Goal: Task Accomplishment & Management: Manage account settings

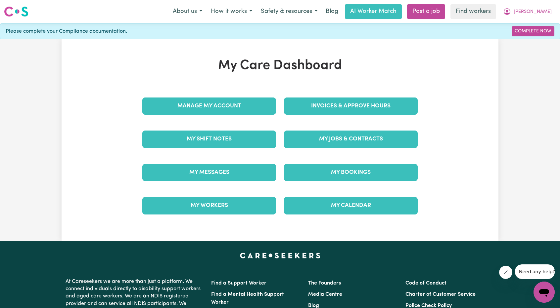
click at [337, 90] on div "Invoices & Approve Hours" at bounding box center [351, 106] width 142 height 33
click at [335, 124] on div "My Jobs & Contracts" at bounding box center [351, 139] width 142 height 33
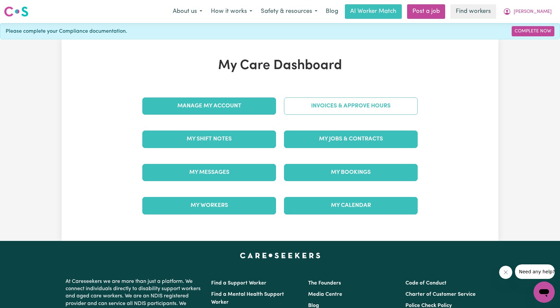
click at [337, 111] on link "Invoices & Approve Hours" at bounding box center [351, 106] width 134 height 17
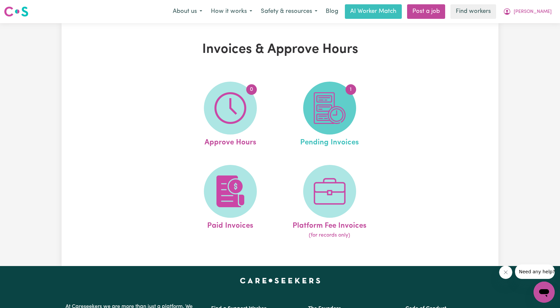
click at [313, 115] on span "1" at bounding box center [329, 108] width 53 height 53
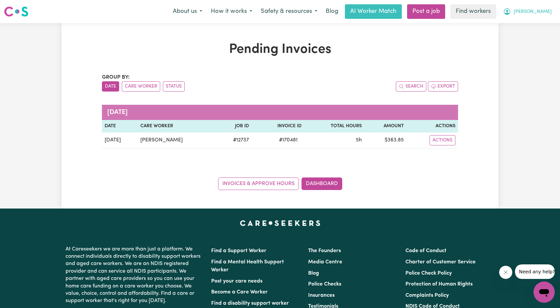
click at [511, 14] on icon "My Account" at bounding box center [507, 12] width 8 height 8
click at [532, 22] on link "My Dashboard" at bounding box center [529, 26] width 52 height 13
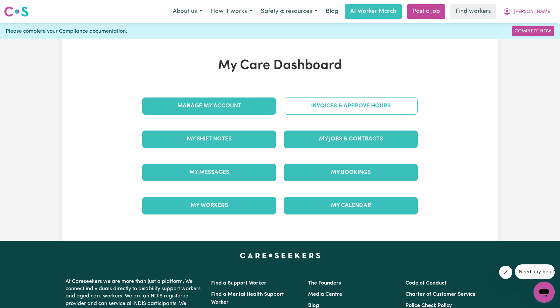
click at [351, 110] on link "Invoices & Approve Hours" at bounding box center [351, 106] width 134 height 17
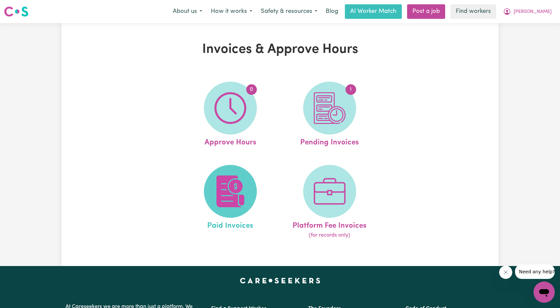
click at [250, 178] on span at bounding box center [230, 191] width 53 height 53
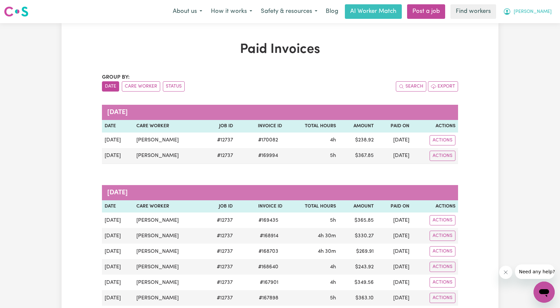
click at [542, 11] on button "[PERSON_NAME]" at bounding box center [526, 12] width 57 height 14
click at [527, 39] on link "Logout" at bounding box center [529, 38] width 52 height 13
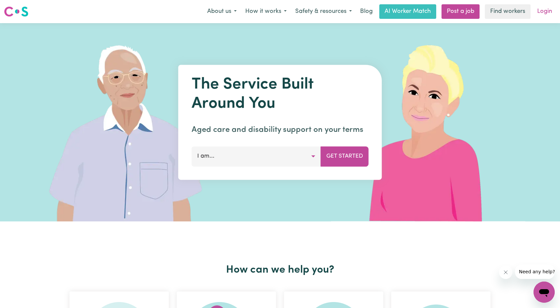
click at [550, 8] on link "Login" at bounding box center [544, 11] width 23 height 15
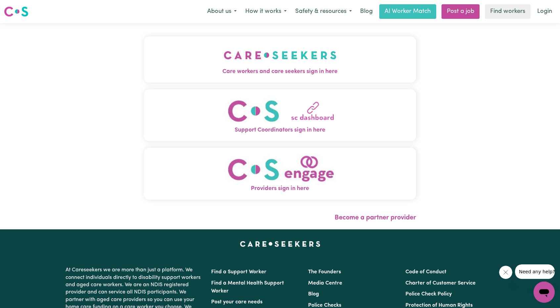
click at [239, 64] on img "Care workers and care seekers sign in here" at bounding box center [280, 55] width 113 height 24
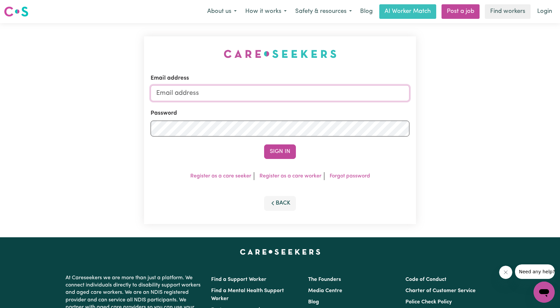
click at [298, 96] on input "Email address" at bounding box center [280, 93] width 259 height 16
drag, startPoint x: 192, startPoint y: 96, endPoint x: 294, endPoint y: 103, distance: 102.8
click at [294, 103] on form "Email address [EMAIL_ADDRESS][PERSON_NAME][DOMAIN_NAME] Password Sign In" at bounding box center [280, 116] width 259 height 85
type input "[EMAIL_ADDRESS][DOMAIN_NAME]"
click at [273, 158] on button "Sign In" at bounding box center [280, 152] width 32 height 15
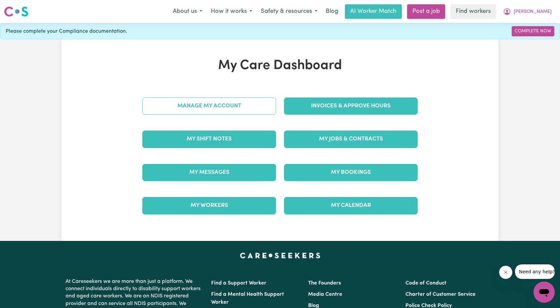
click at [274, 109] on link "Manage My Account" at bounding box center [209, 106] width 134 height 17
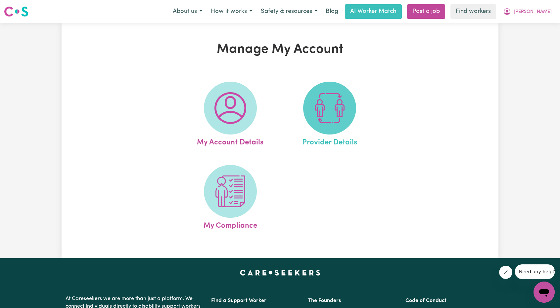
click at [324, 114] on img at bounding box center [330, 108] width 32 height 32
select select "NDIS_FUNDING_PLAN_MANAGED"
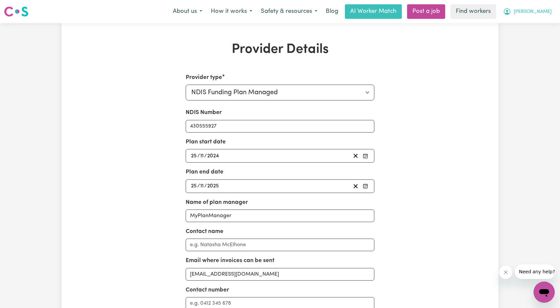
click at [544, 15] on span "[PERSON_NAME]" at bounding box center [532, 11] width 38 height 7
click at [529, 27] on link "My Dashboard" at bounding box center [529, 26] width 52 height 13
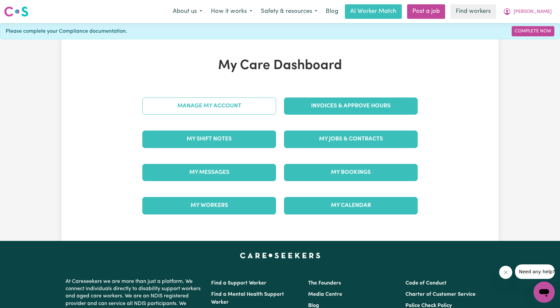
click at [240, 111] on link "Manage My Account" at bounding box center [209, 106] width 134 height 17
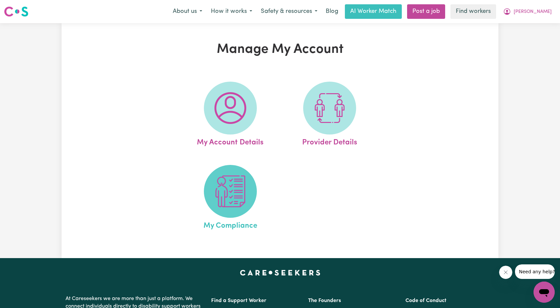
click at [218, 187] on img at bounding box center [230, 192] width 32 height 32
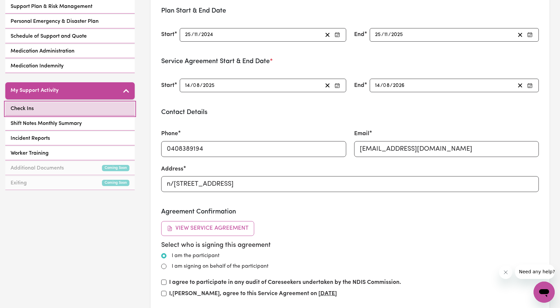
click at [48, 112] on link "Check Ins" at bounding box center [69, 109] width 129 height 14
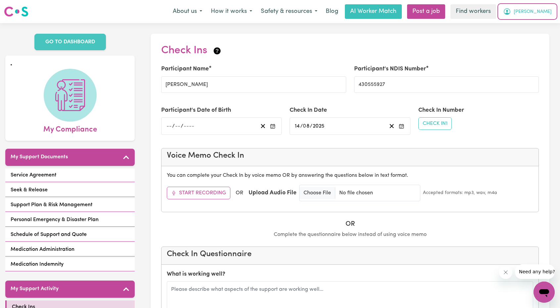
click at [543, 13] on span "[PERSON_NAME]" at bounding box center [532, 11] width 38 height 7
click at [528, 23] on link "My Dashboard" at bounding box center [529, 26] width 52 height 13
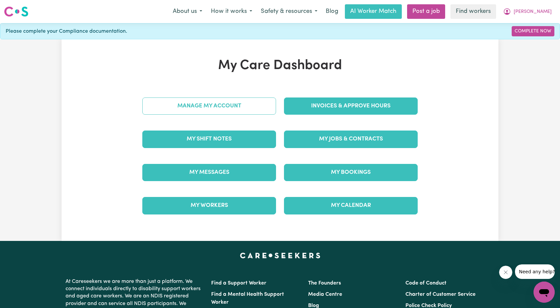
click at [245, 103] on link "Manage My Account" at bounding box center [209, 106] width 134 height 17
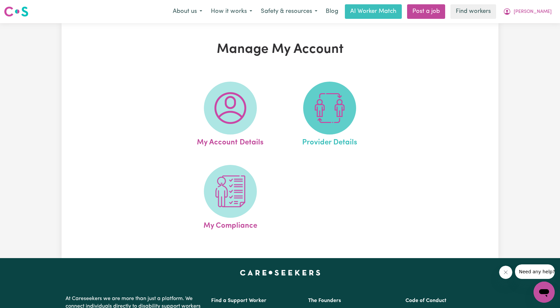
click at [343, 117] on img at bounding box center [330, 108] width 32 height 32
select select "NDIS_FUNDING_PLAN_MANAGED"
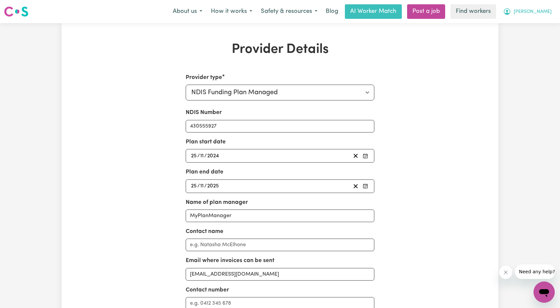
click at [543, 12] on span "[PERSON_NAME]" at bounding box center [532, 11] width 38 height 7
click at [524, 23] on link "My Dashboard" at bounding box center [529, 26] width 52 height 13
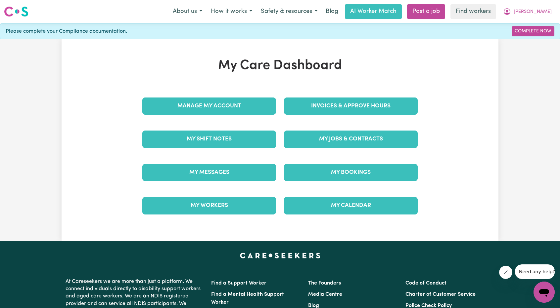
click at [189, 96] on div "Manage My Account" at bounding box center [209, 106] width 142 height 33
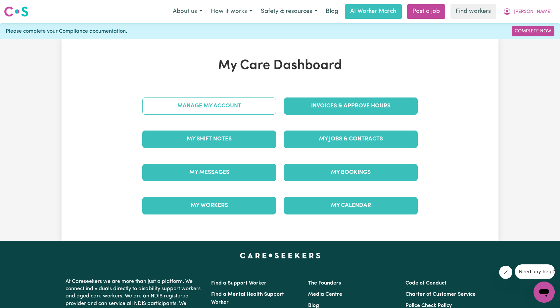
click at [190, 102] on link "Manage My Account" at bounding box center [209, 106] width 134 height 17
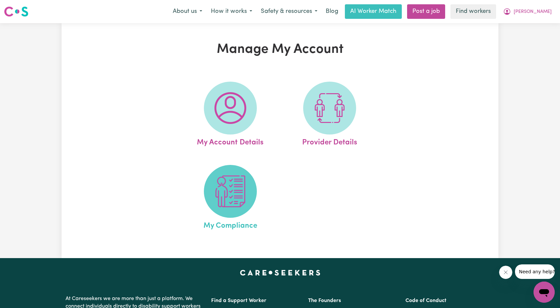
click at [226, 188] on img at bounding box center [230, 192] width 32 height 32
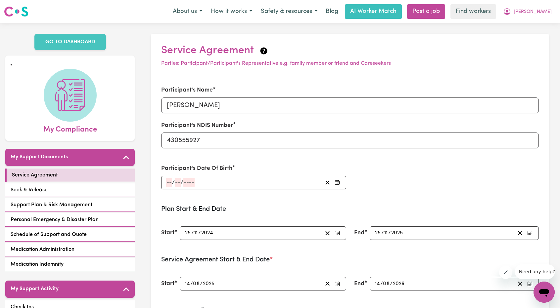
click at [231, 183] on div "/ /" at bounding box center [243, 182] width 157 height 9
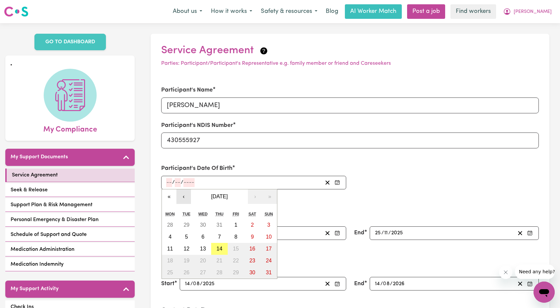
click at [176, 197] on button "‹" at bounding box center [183, 197] width 15 height 15
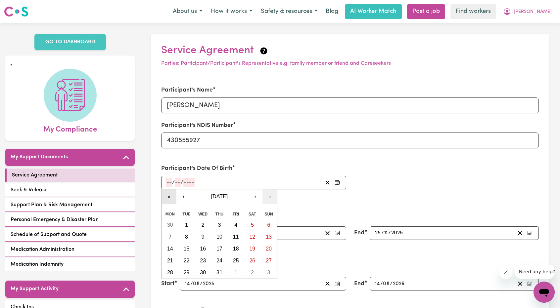
click at [171, 199] on button "«" at bounding box center [169, 197] width 15 height 15
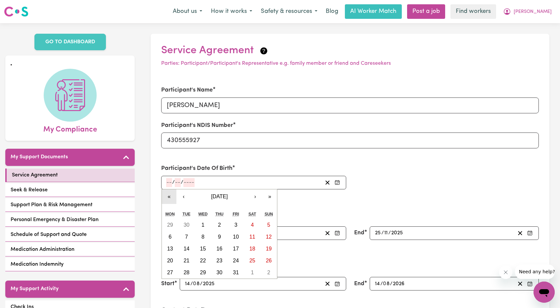
click at [171, 199] on button "«" at bounding box center [169, 197] width 15 height 15
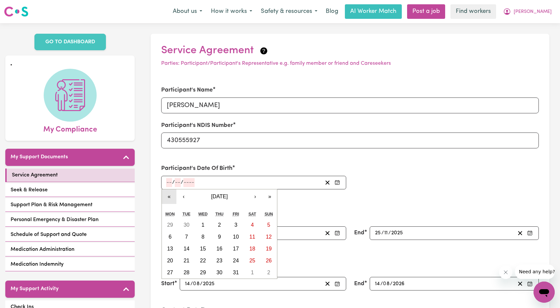
click at [171, 199] on button "«" at bounding box center [169, 197] width 15 height 15
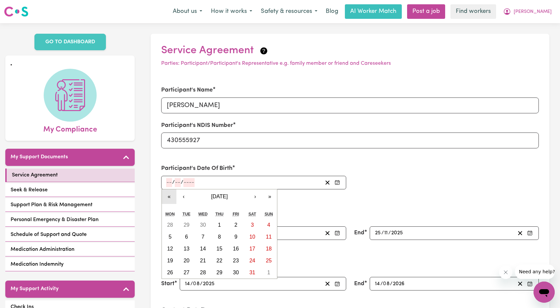
click at [171, 199] on button "«" at bounding box center [169, 197] width 15 height 15
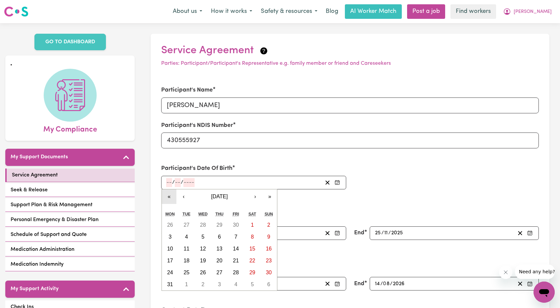
click at [171, 199] on button "«" at bounding box center [169, 197] width 15 height 15
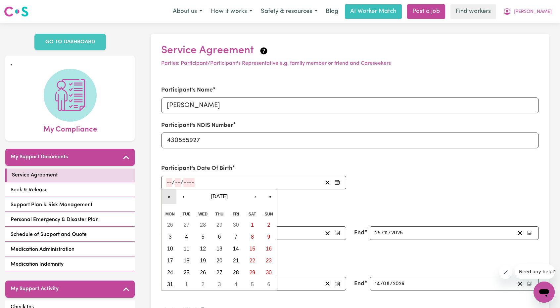
click at [171, 199] on button "«" at bounding box center [169, 197] width 15 height 15
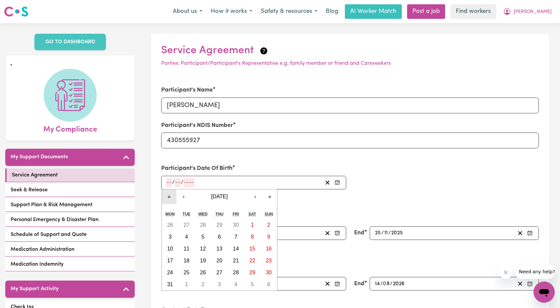
click at [171, 199] on button "«" at bounding box center [169, 197] width 15 height 15
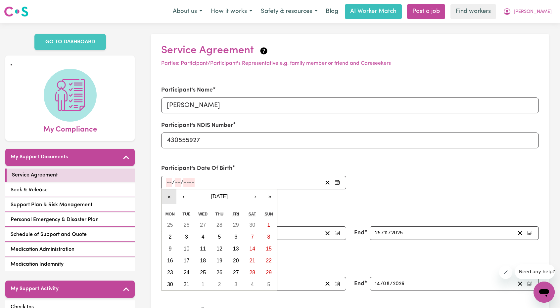
click at [171, 199] on button "«" at bounding box center [169, 197] width 15 height 15
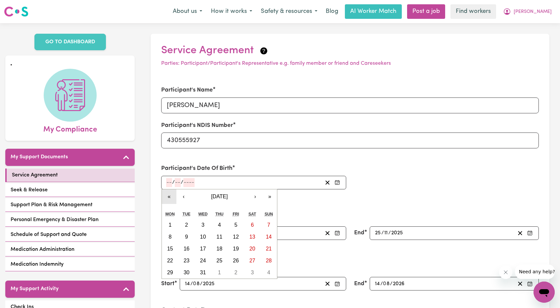
click at [171, 199] on button "«" at bounding box center [169, 197] width 15 height 15
click at [250, 196] on button "›" at bounding box center [255, 197] width 15 height 15
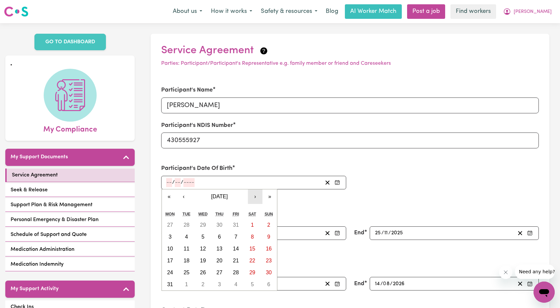
click at [250, 196] on button "›" at bounding box center [255, 197] width 15 height 15
click at [233, 246] on abbr "18" at bounding box center [236, 249] width 6 height 6
type input "[DATE]"
type input "18"
type input "9"
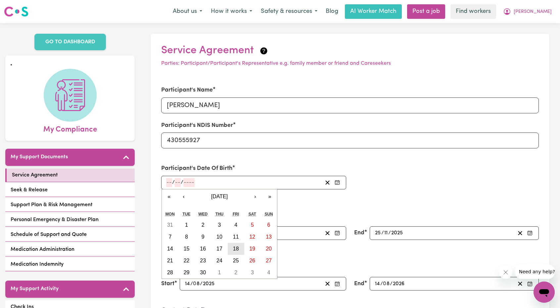
type input "1981"
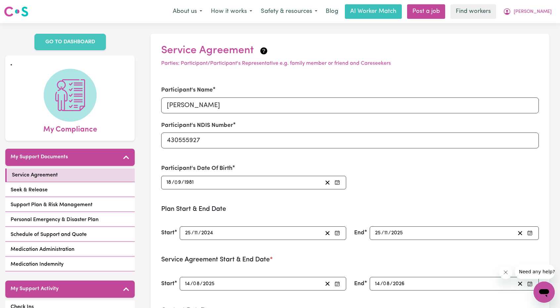
click at [384, 198] on form "Participant's Name [PERSON_NAME] Participant's NDIS Number 430555927 Participan…" at bounding box center [349, 300] width 377 height 444
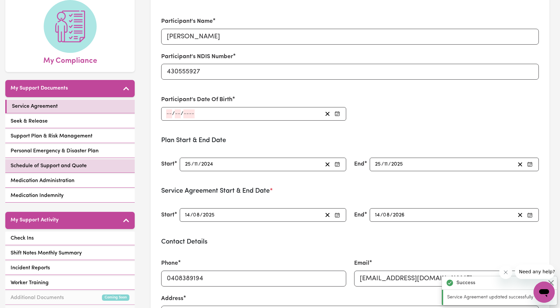
scroll to position [33, 0]
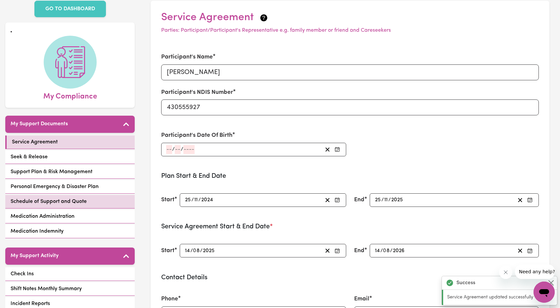
type input "[DATE]"
type input "18"
type input "9"
type input "1981"
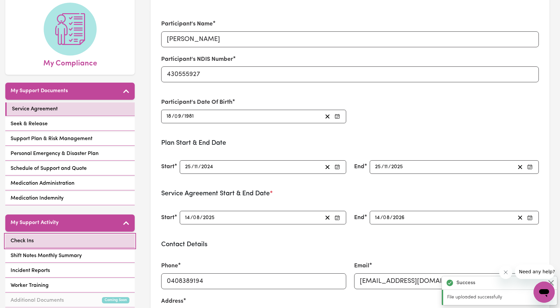
click at [61, 237] on link "Check Ins" at bounding box center [69, 242] width 129 height 14
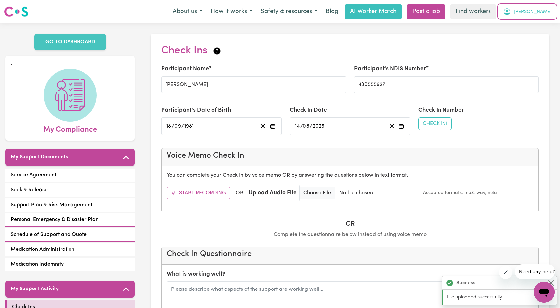
click at [543, 7] on button "[PERSON_NAME]" at bounding box center [526, 12] width 57 height 14
click at [535, 20] on link "My Dashboard" at bounding box center [529, 26] width 52 height 13
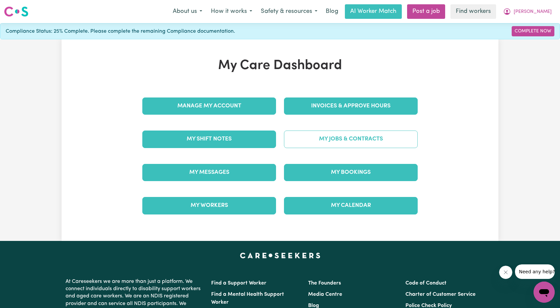
click at [359, 138] on link "My Jobs & Contracts" at bounding box center [351, 139] width 134 height 17
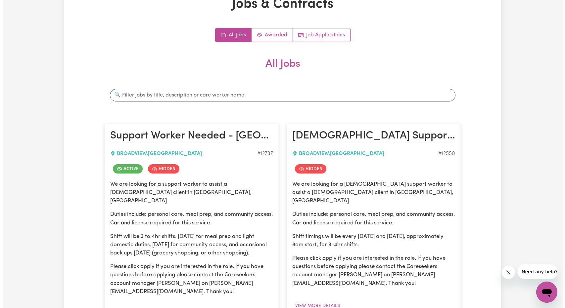
scroll to position [132, 0]
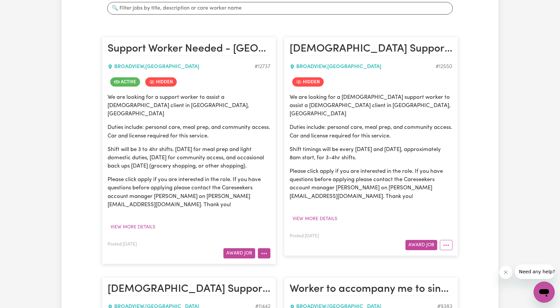
click at [269, 248] on button "More options" at bounding box center [264, 253] width 13 height 10
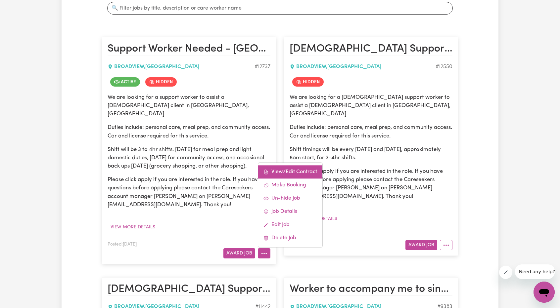
click at [287, 166] on link "View/Edit Contract" at bounding box center [290, 171] width 64 height 13
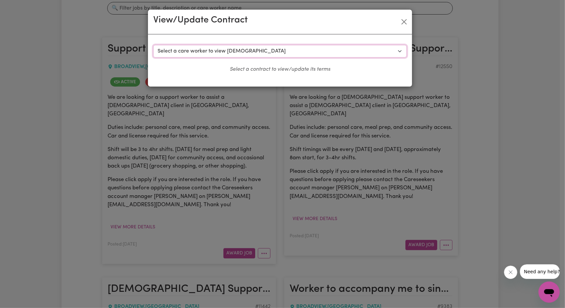
click at [273, 49] on select "Select a care worker to view [DEMOGRAPHIC_DATA] #9396 - [PERSON_NAME] (contract…" at bounding box center [279, 51] width 253 height 13
click at [236, 121] on div "View/Update Contract Select a contract to view Select a care worker to view [DE…" at bounding box center [282, 154] width 565 height 308
click at [405, 19] on button "Close" at bounding box center [404, 22] width 11 height 11
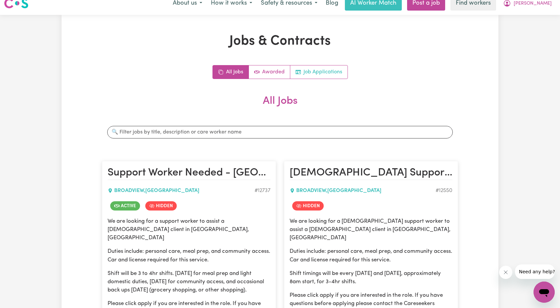
click at [315, 70] on link "Job Applications" at bounding box center [318, 71] width 57 height 13
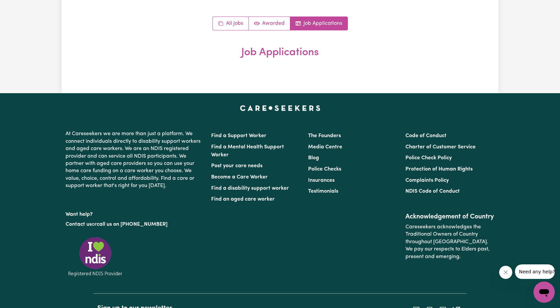
scroll to position [0, 0]
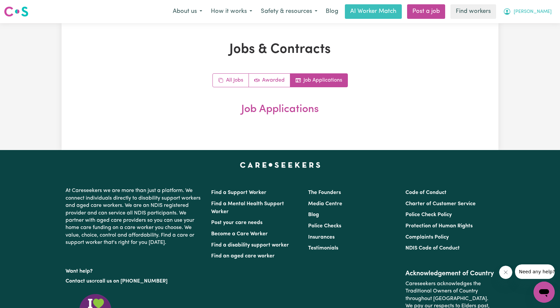
click at [551, 7] on button "[PERSON_NAME]" at bounding box center [526, 12] width 57 height 14
click at [519, 23] on link "My Dashboard" at bounding box center [529, 26] width 52 height 13
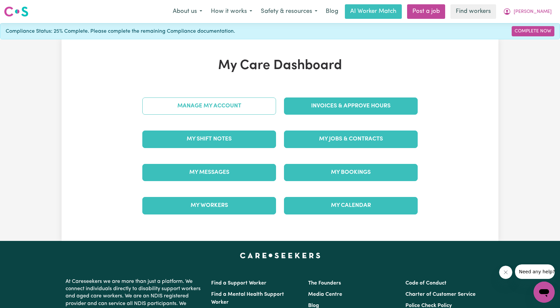
click at [233, 104] on link "Manage My Account" at bounding box center [209, 106] width 134 height 17
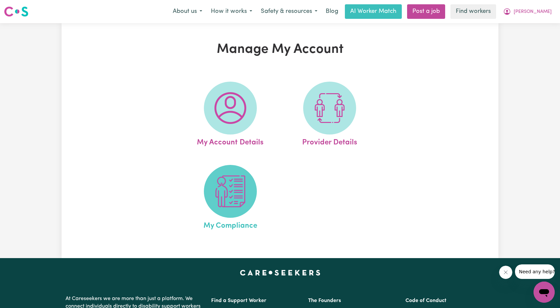
click at [236, 177] on img at bounding box center [230, 192] width 32 height 32
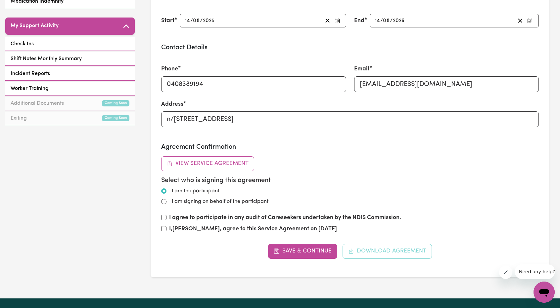
scroll to position [198, 0]
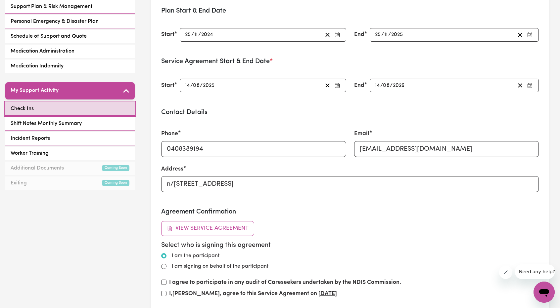
click at [71, 104] on link "Check Ins" at bounding box center [69, 109] width 129 height 14
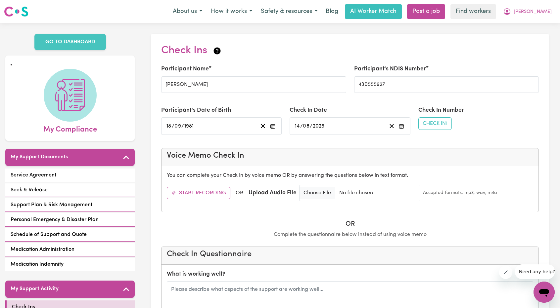
click at [543, 19] on div "About us How it works Safety & resources Blog AI Worker Match Post a job Find w…" at bounding box center [361, 11] width 387 height 15
click at [544, 14] on span "[PERSON_NAME]" at bounding box center [532, 11] width 38 height 7
click at [537, 35] on link "Logout" at bounding box center [529, 38] width 52 height 13
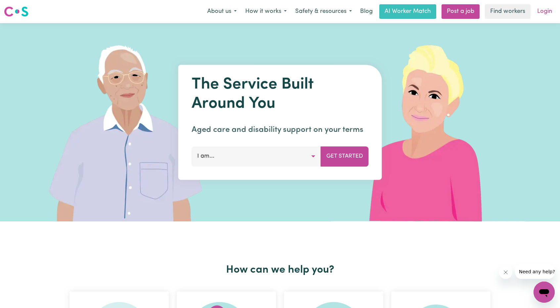
drag, startPoint x: 537, startPoint y: 35, endPoint x: 544, endPoint y: 7, distance: 28.7
click at [544, 7] on link "Login" at bounding box center [544, 11] width 23 height 15
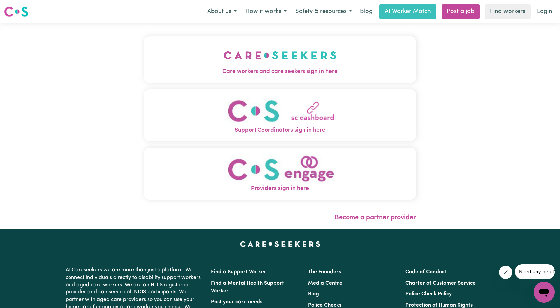
click at [248, 60] on img "Care workers and care seekers sign in here" at bounding box center [280, 55] width 113 height 24
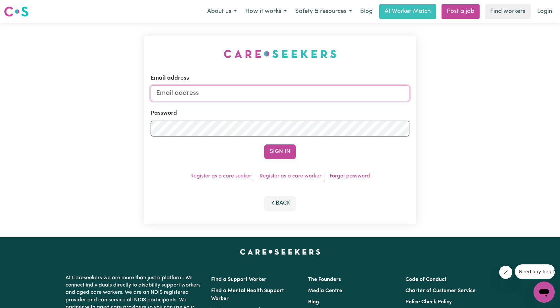
click at [269, 99] on input "Email address" at bounding box center [280, 93] width 259 height 16
drag, startPoint x: 191, startPoint y: 95, endPoint x: 344, endPoint y: 103, distance: 153.7
click at [339, 103] on form "Email address [EMAIL_ADDRESS][PERSON_NAME][DOMAIN_NAME] Password Sign In" at bounding box center [280, 116] width 259 height 85
type input "superuser~[EMAIL_ADDRESS][DOMAIN_NAME]"
click at [276, 150] on button "Sign In" at bounding box center [280, 152] width 32 height 15
